Goal: Information Seeking & Learning: Learn about a topic

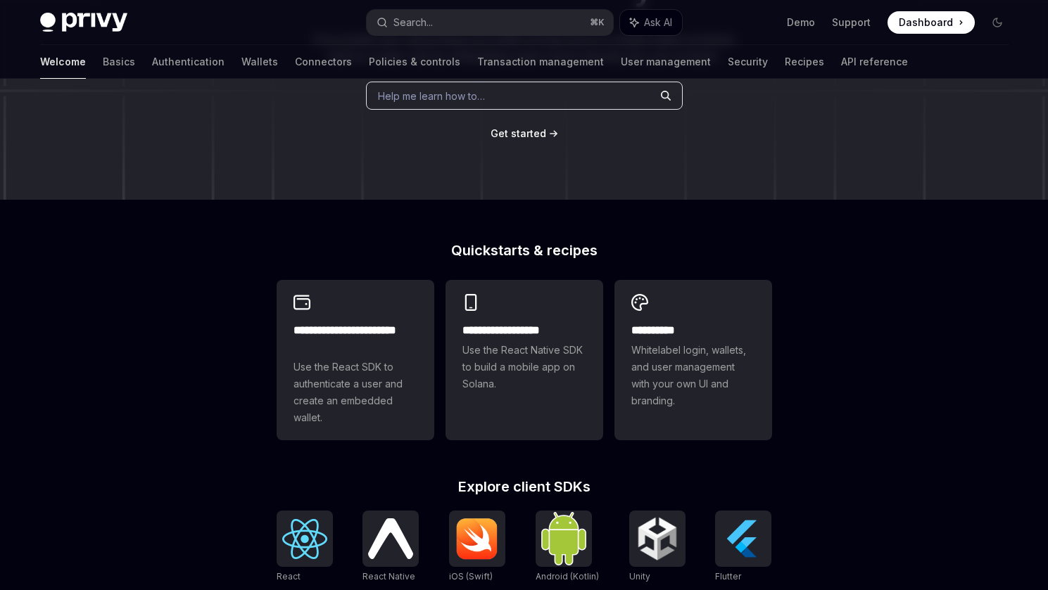
scroll to position [272, 0]
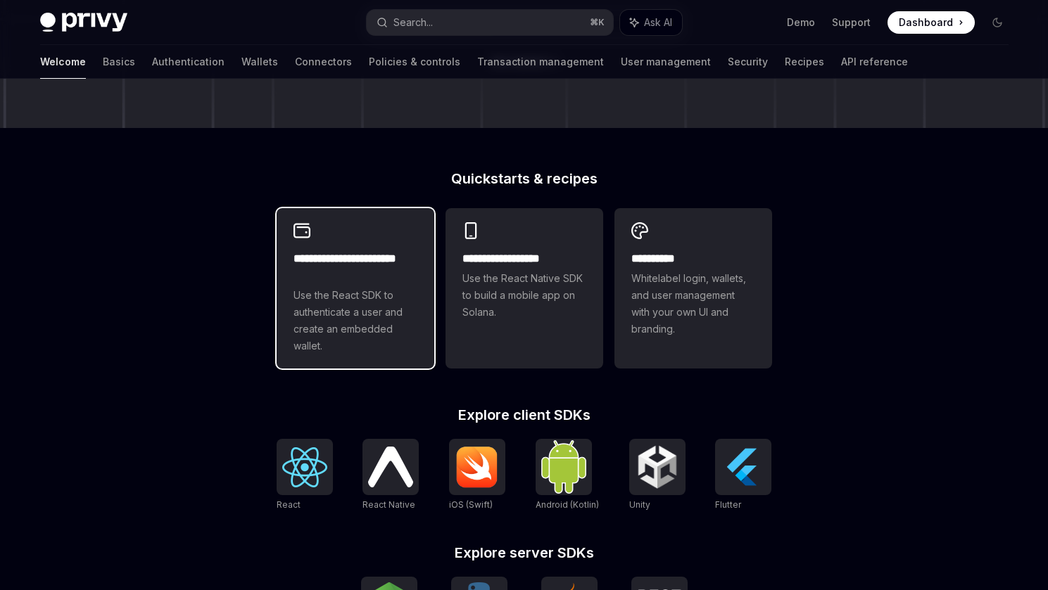
click at [391, 348] on span "Use the React SDK to authenticate a user and create an embedded wallet." at bounding box center [355, 321] width 124 height 68
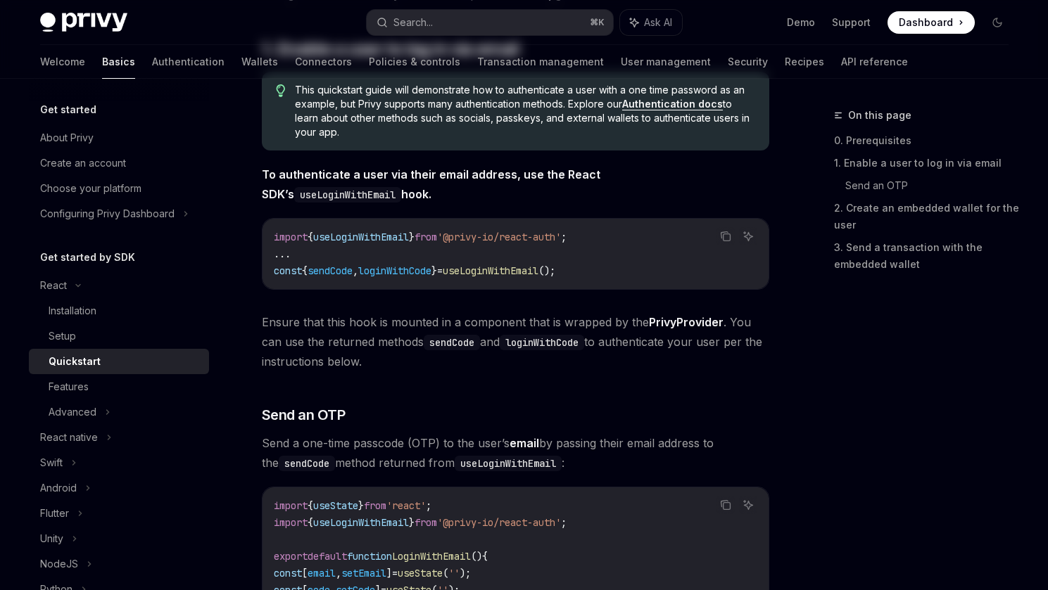
type textarea "*"
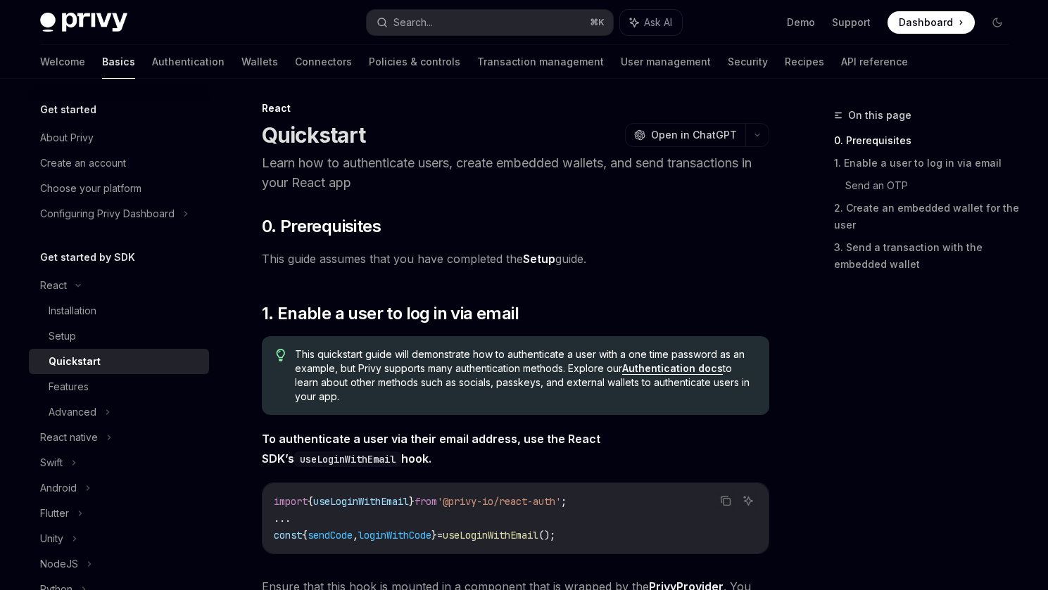
scroll to position [8, 0]
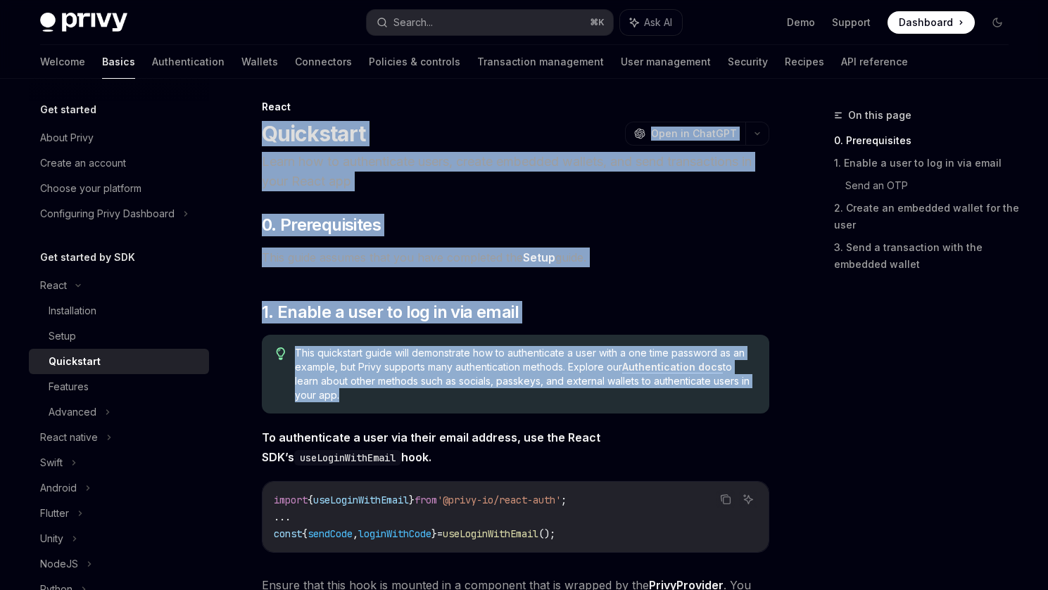
drag, startPoint x: 267, startPoint y: 130, endPoint x: 490, endPoint y: 424, distance: 368.6
click at [934, 23] on span "Dashboard" at bounding box center [926, 22] width 54 height 14
click at [909, 27] on span "Dashboard" at bounding box center [926, 22] width 54 height 14
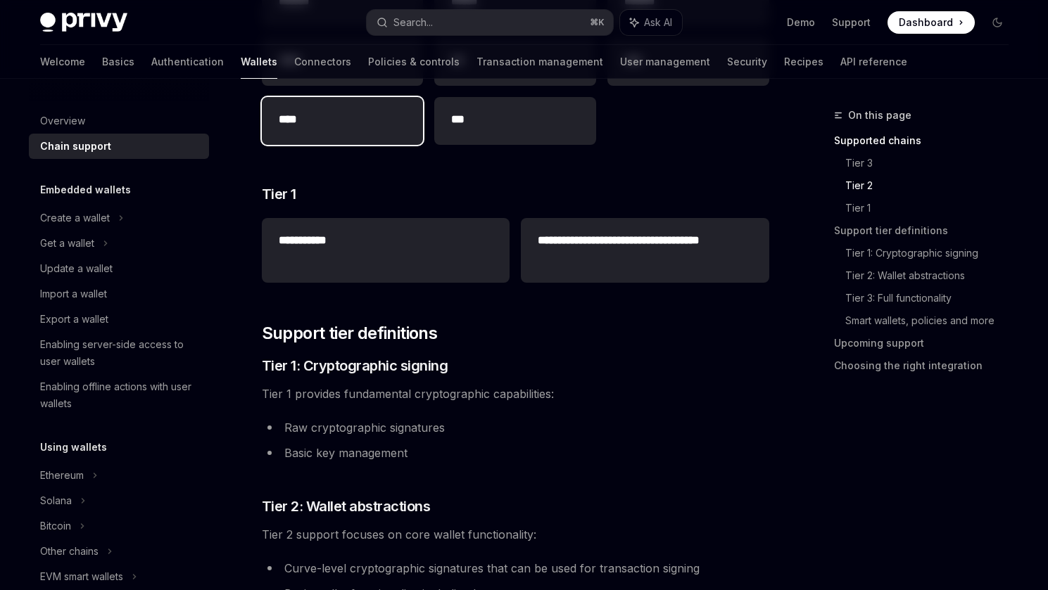
scroll to position [506, 0]
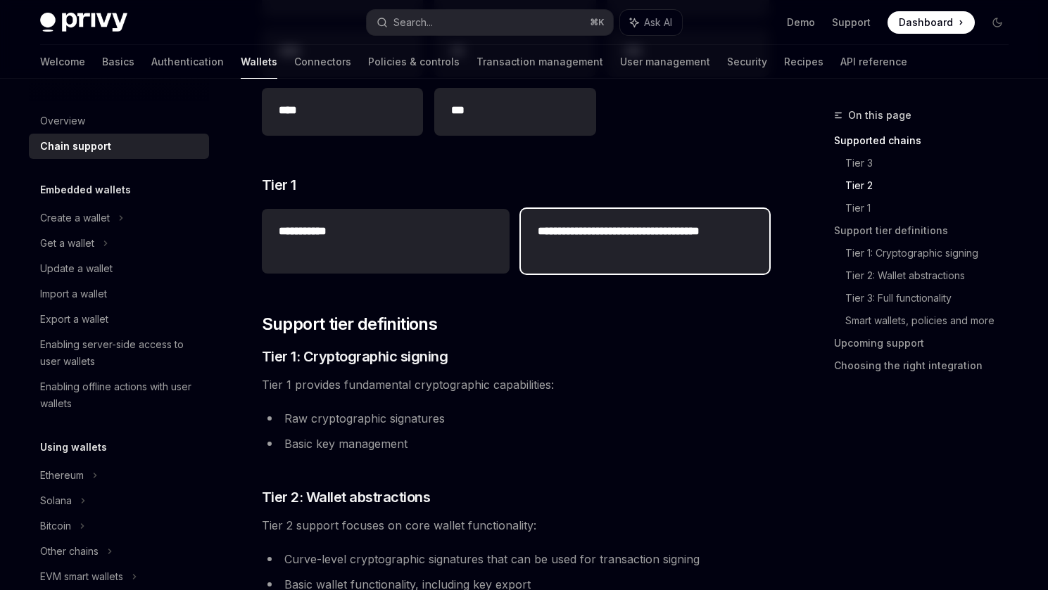
click at [603, 258] on div "**********" at bounding box center [645, 241] width 248 height 65
click at [602, 234] on h2 "**********" at bounding box center [645, 240] width 214 height 34
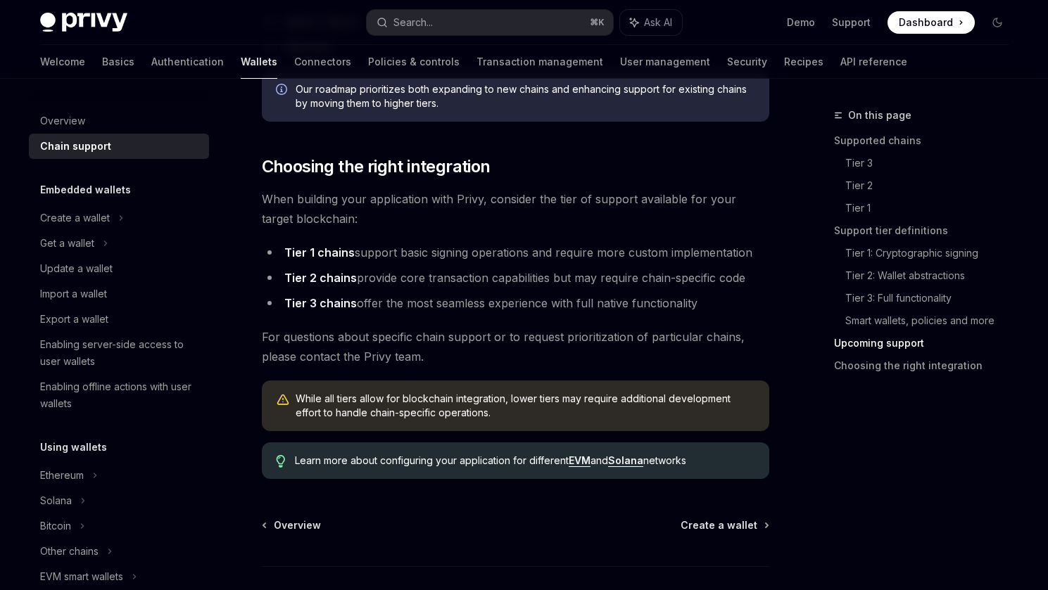
scroll to position [1691, 0]
